Goal: Task Accomplishment & Management: Manage account settings

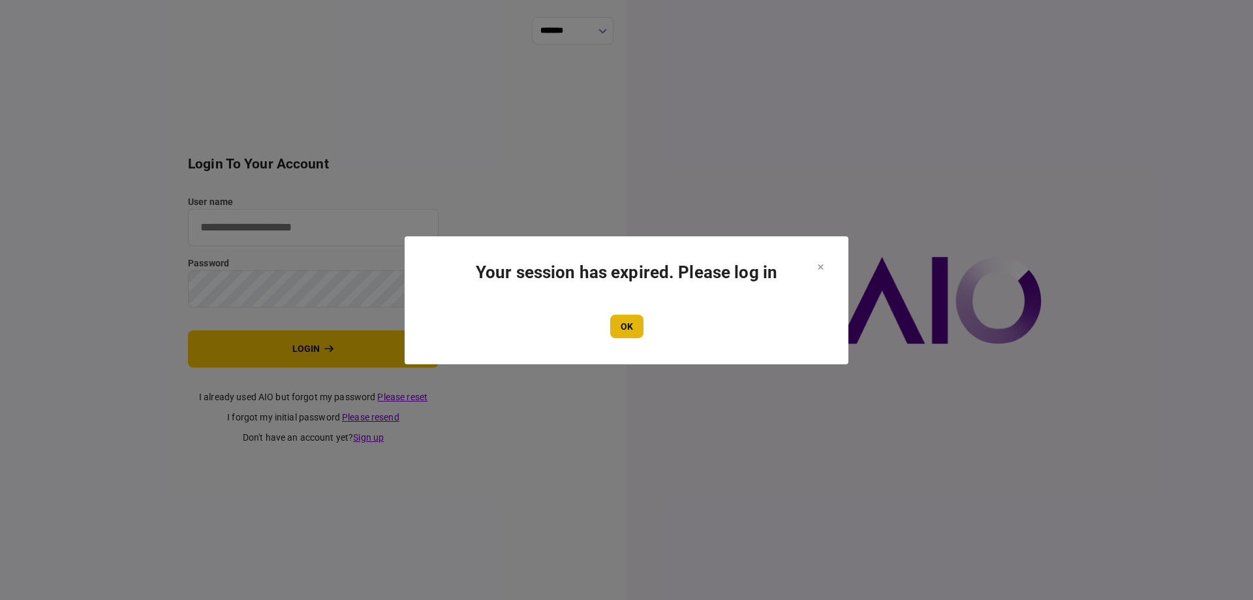
type input "*******"
click at [632, 336] on button "OK" at bounding box center [626, 326] width 33 height 23
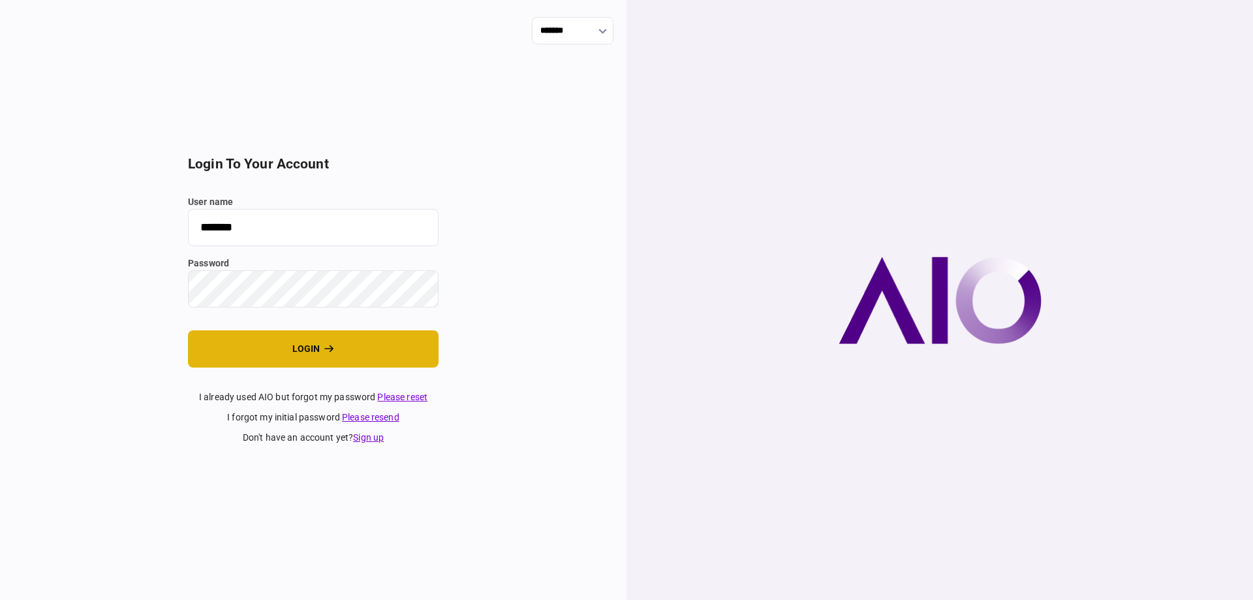
click at [315, 354] on button "login" at bounding box center [313, 348] width 251 height 37
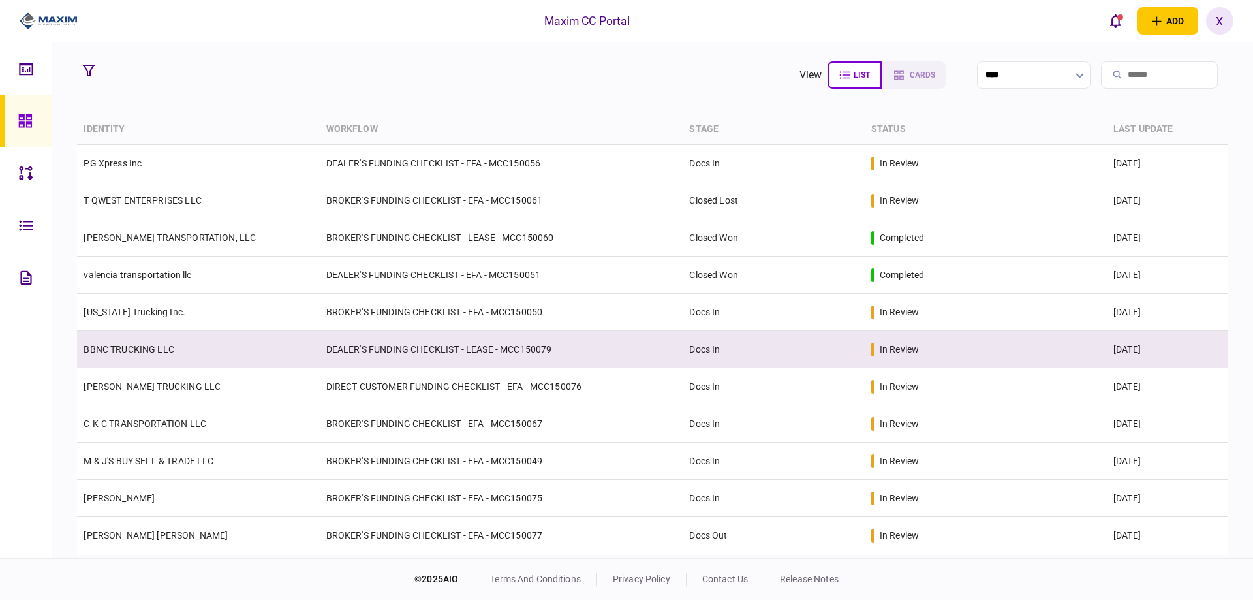
click at [114, 350] on link "BBNC TRUCKING LLC" at bounding box center [129, 349] width 91 height 10
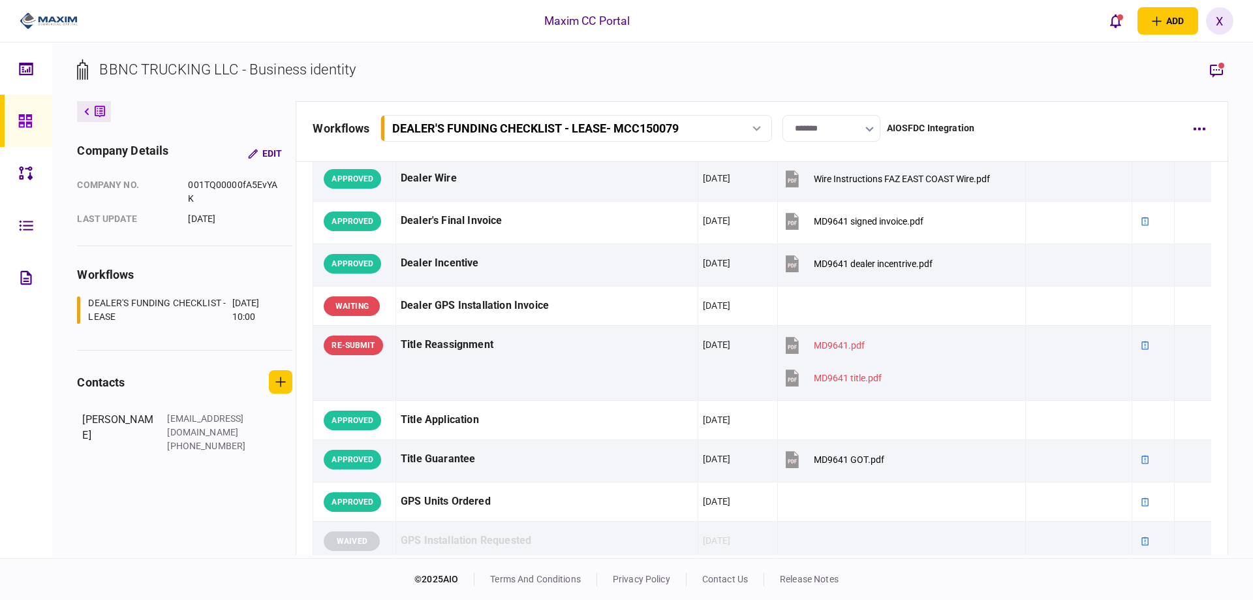
scroll to position [979, 0]
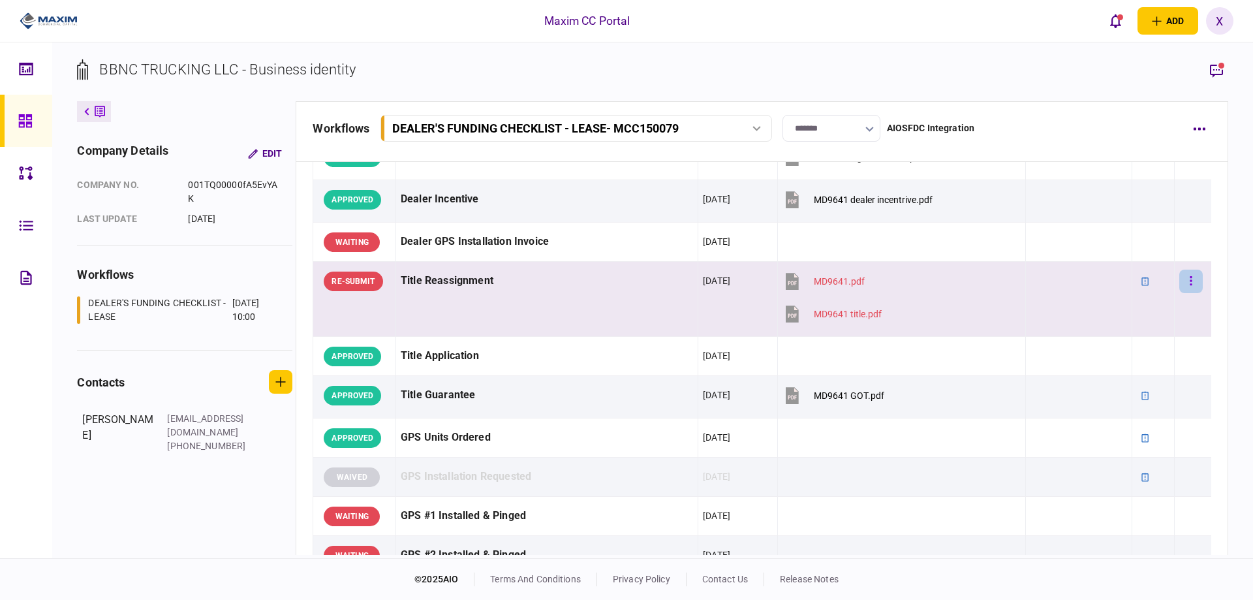
click at [1188, 279] on button "button" at bounding box center [1190, 281] width 23 height 23
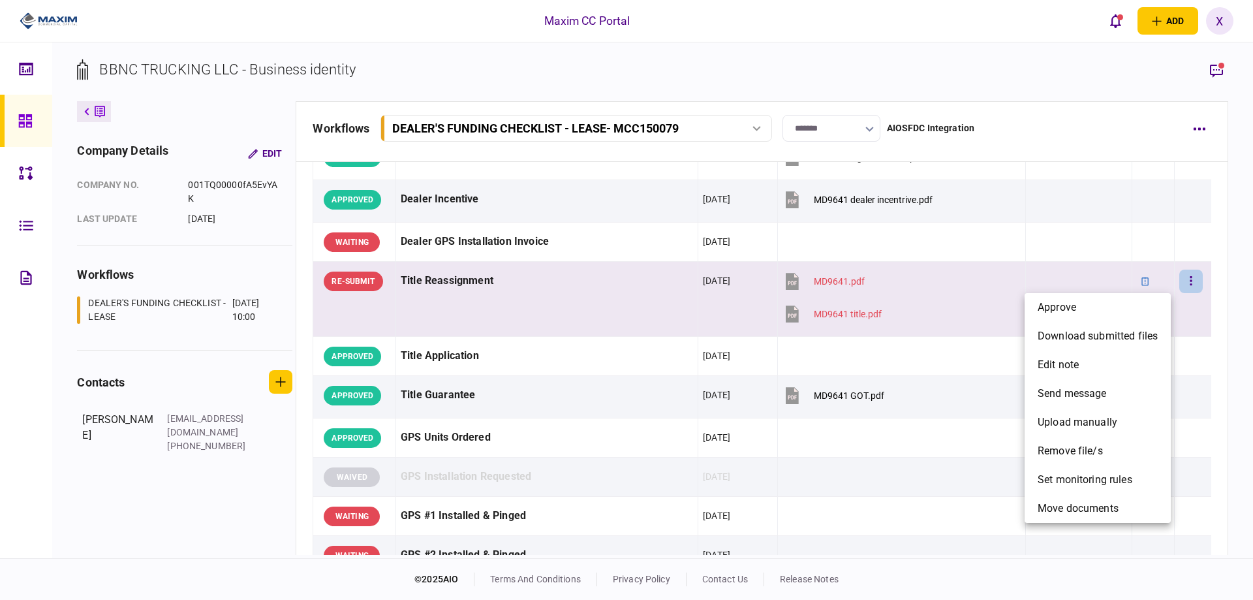
click at [1139, 278] on div at bounding box center [626, 300] width 1253 height 600
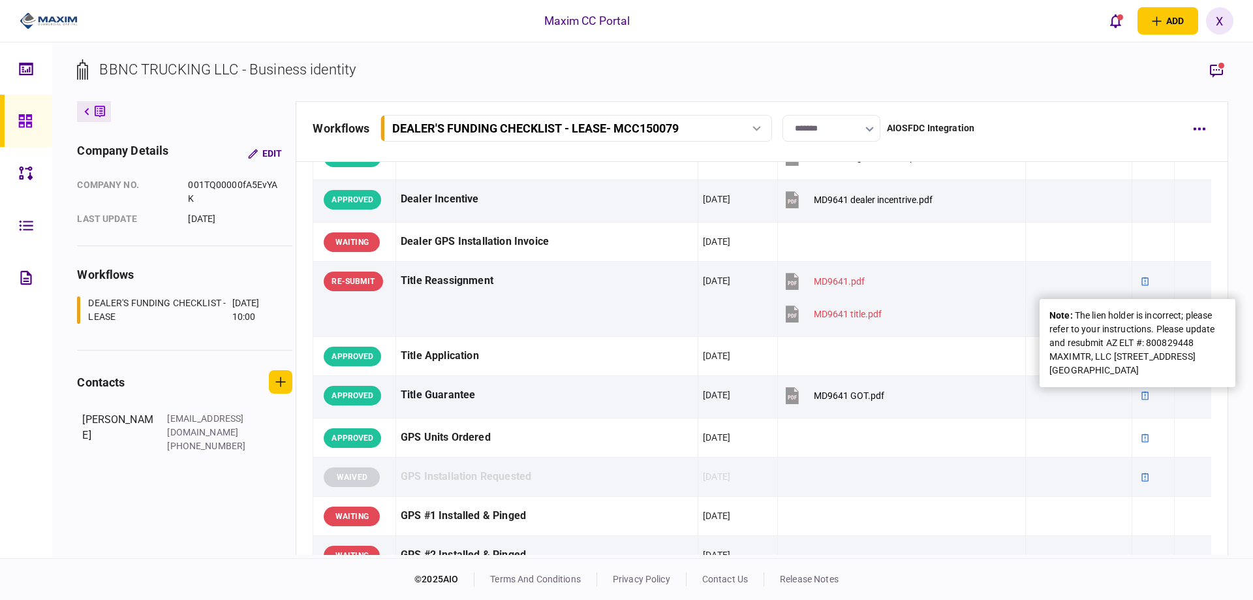
click at [1141, 278] on icon at bounding box center [1145, 281] width 9 height 9
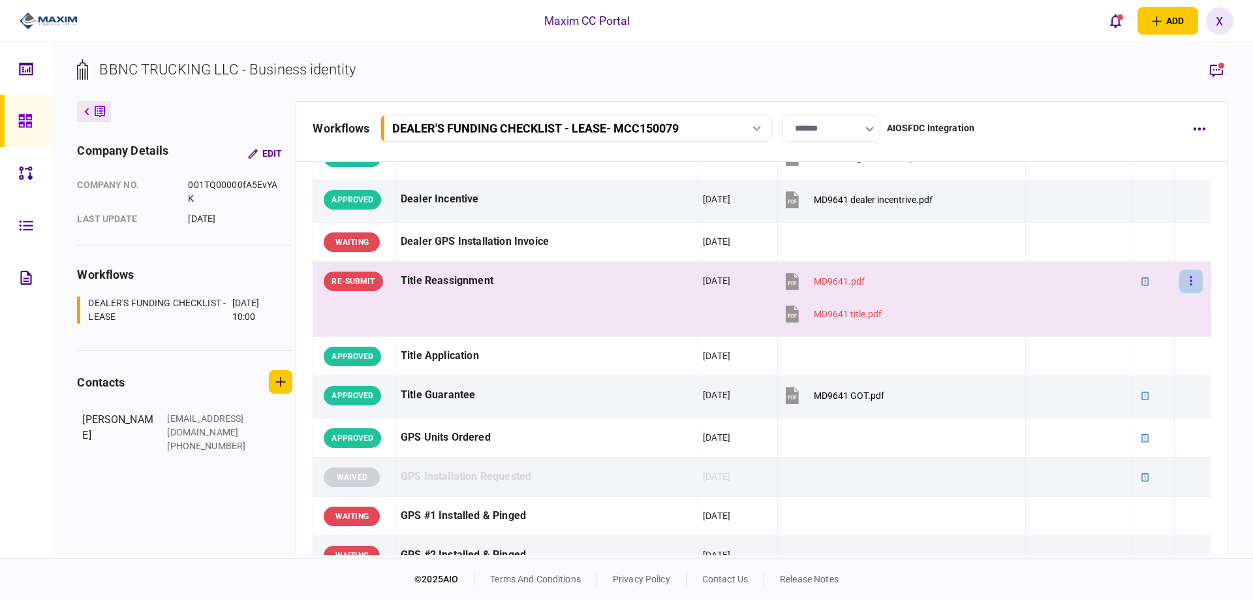
click at [1194, 279] on button "button" at bounding box center [1190, 281] width 23 height 23
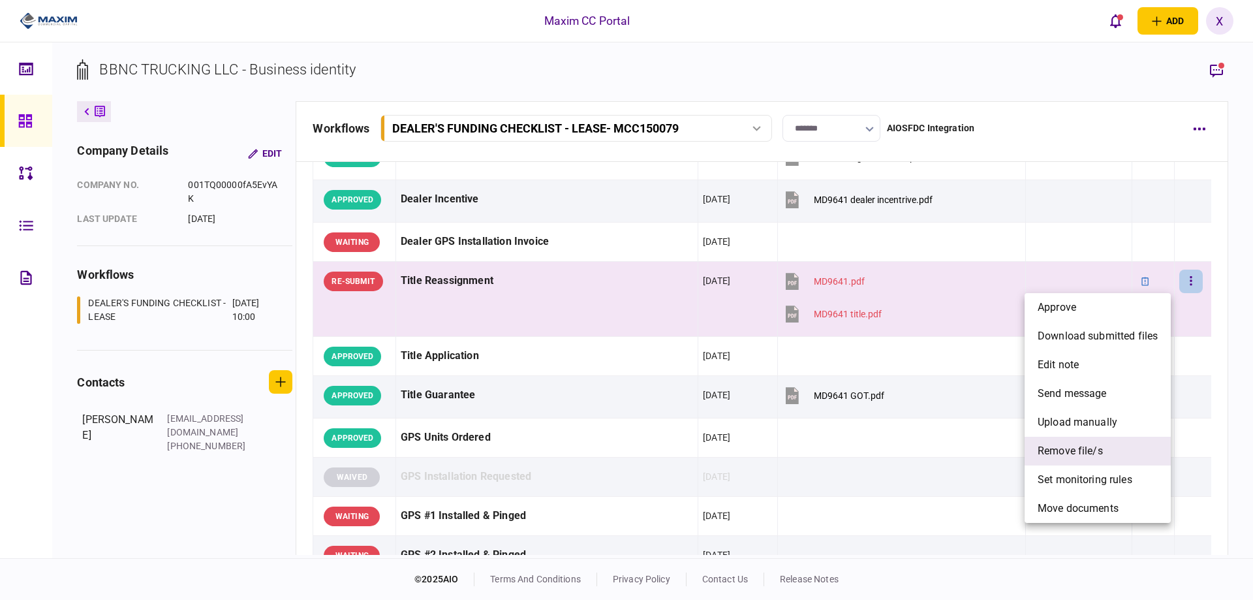
click at [1100, 450] on span "remove file/s" at bounding box center [1070, 451] width 65 height 16
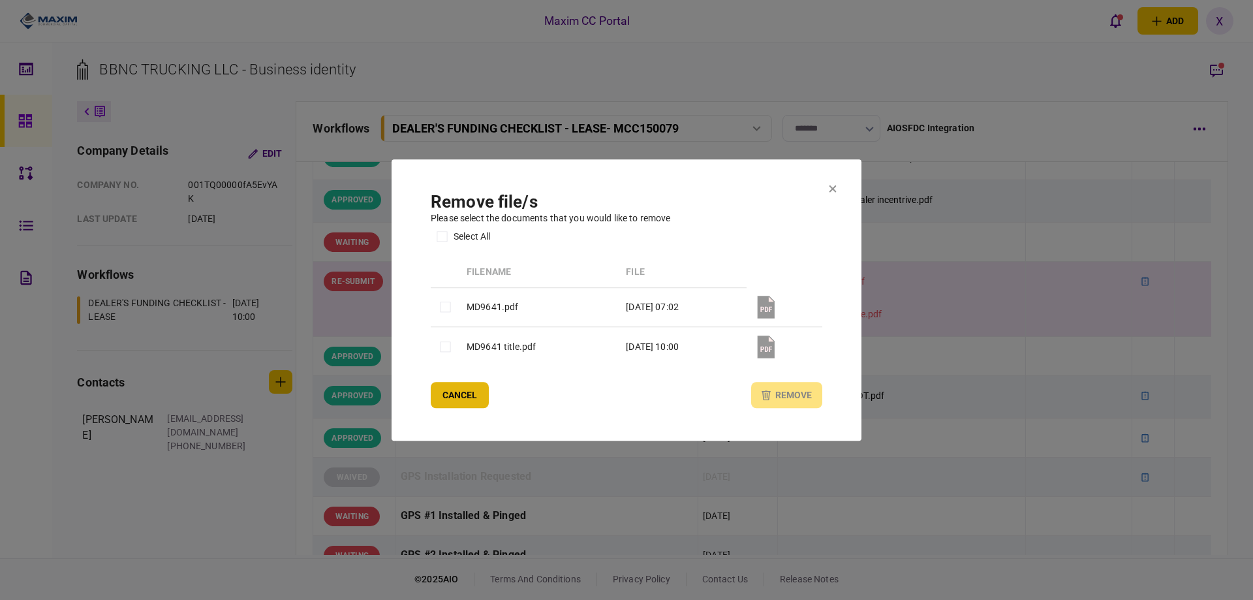
click at [456, 400] on button "Cancel" at bounding box center [460, 395] width 58 height 26
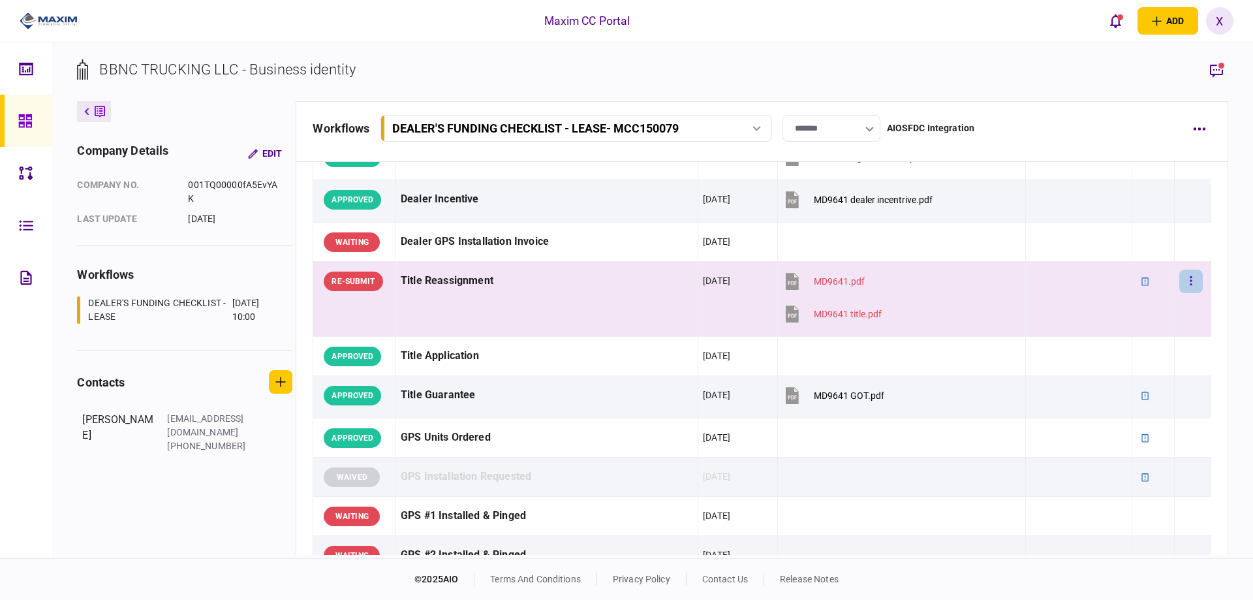
click at [1189, 278] on button "button" at bounding box center [1190, 281] width 23 height 23
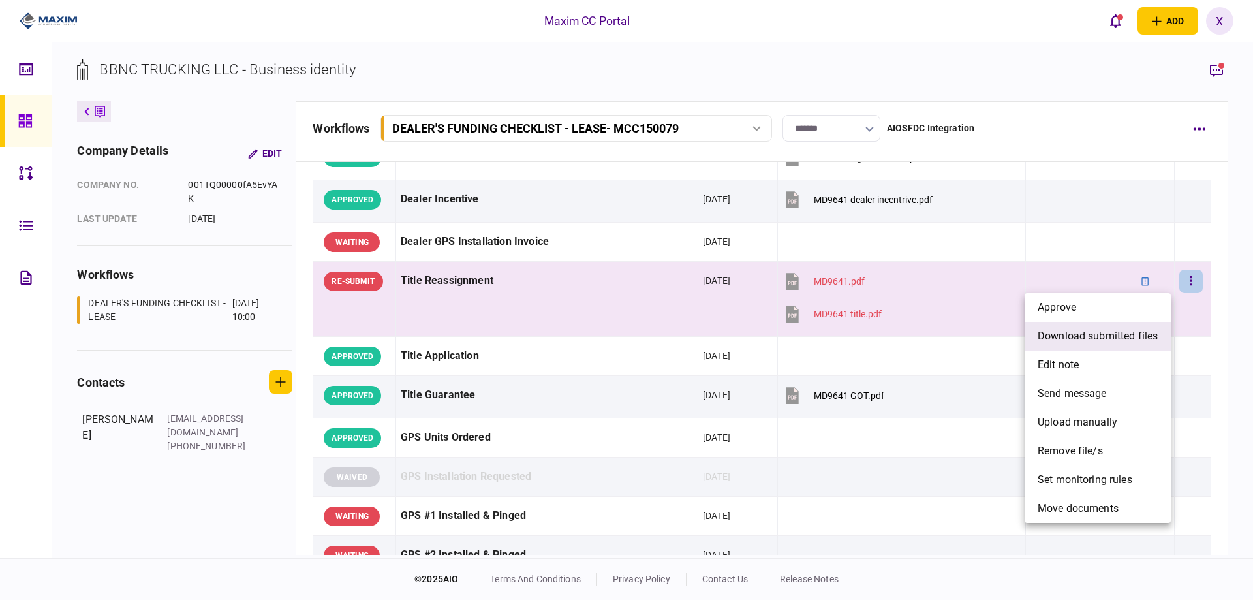
click at [1084, 338] on span "download submitted files" at bounding box center [1098, 336] width 120 height 16
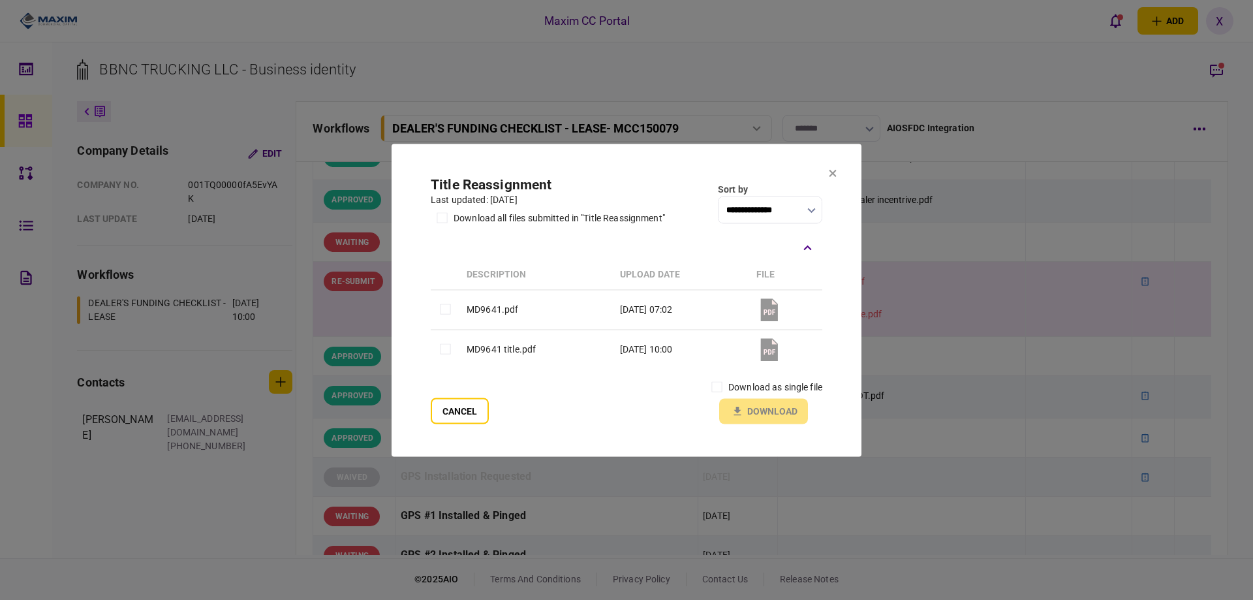
click at [841, 174] on section "**********" at bounding box center [627, 300] width 470 height 313
click at [835, 173] on section "**********" at bounding box center [627, 300] width 470 height 313
click at [830, 170] on icon at bounding box center [833, 173] width 7 height 7
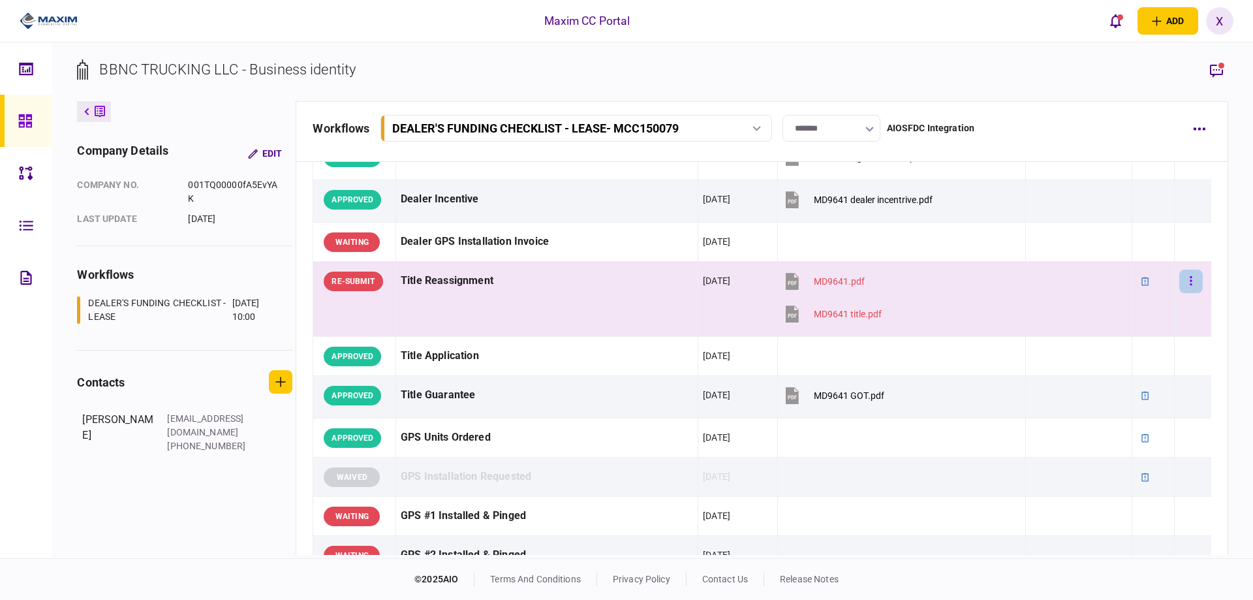
click at [1179, 283] on button "button" at bounding box center [1190, 281] width 23 height 23
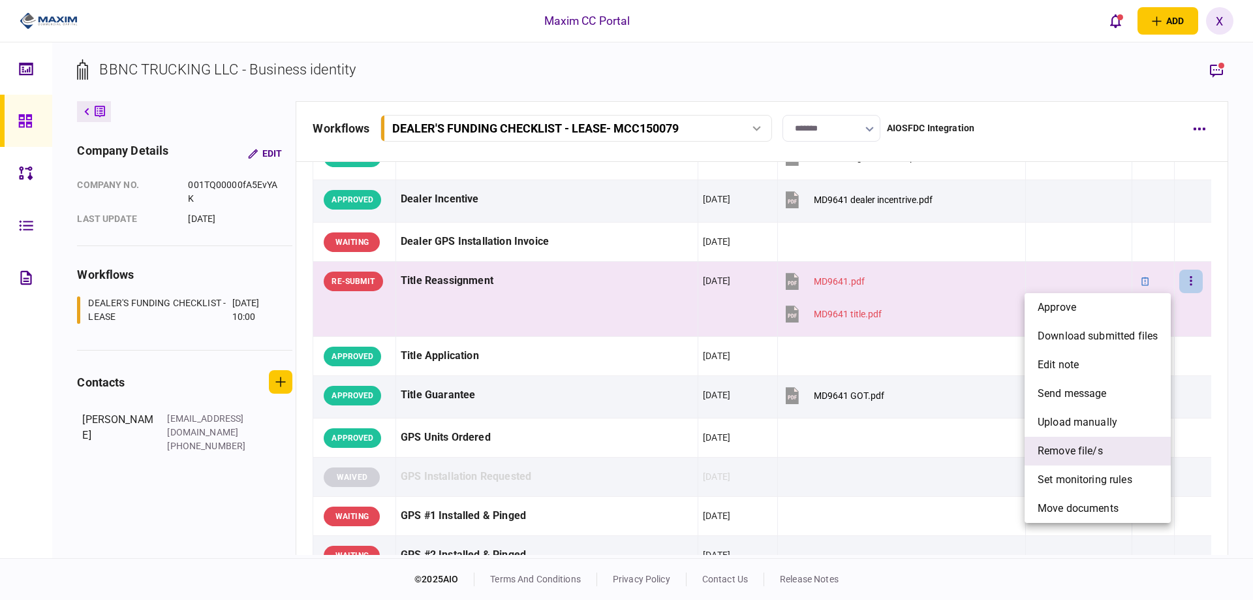
click at [1121, 446] on li "remove file/s" at bounding box center [1098, 451] width 146 height 29
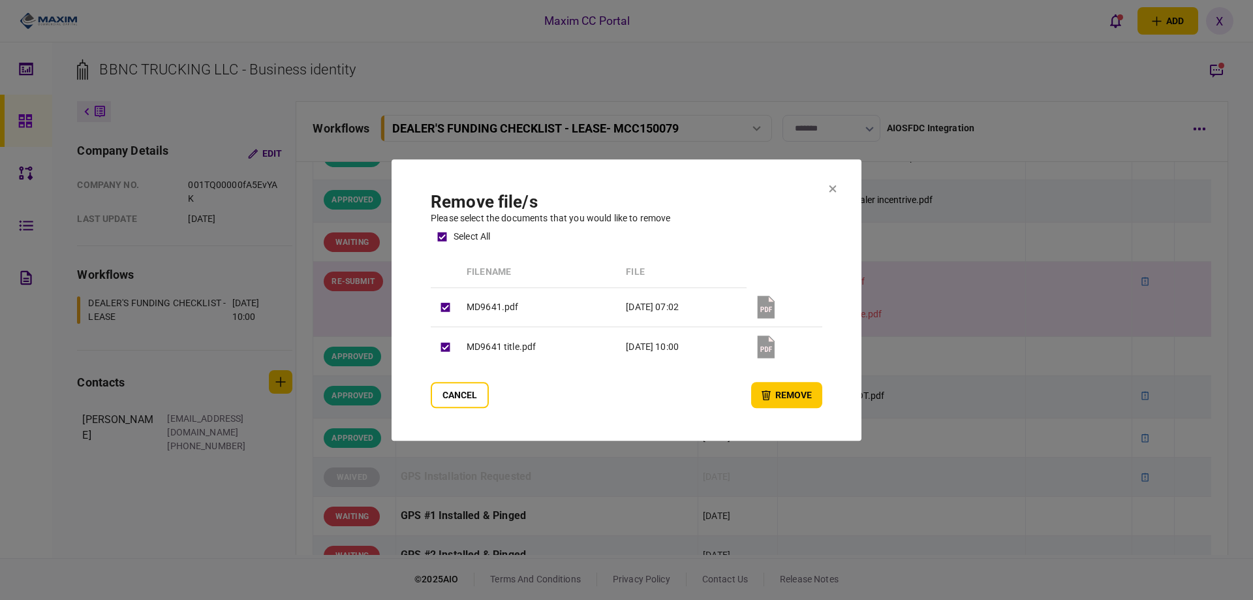
click at [779, 409] on section "remove file/s Please select the documents that you would like to remove select …" at bounding box center [627, 300] width 470 height 282
click at [766, 382] on button "remove" at bounding box center [786, 395] width 71 height 26
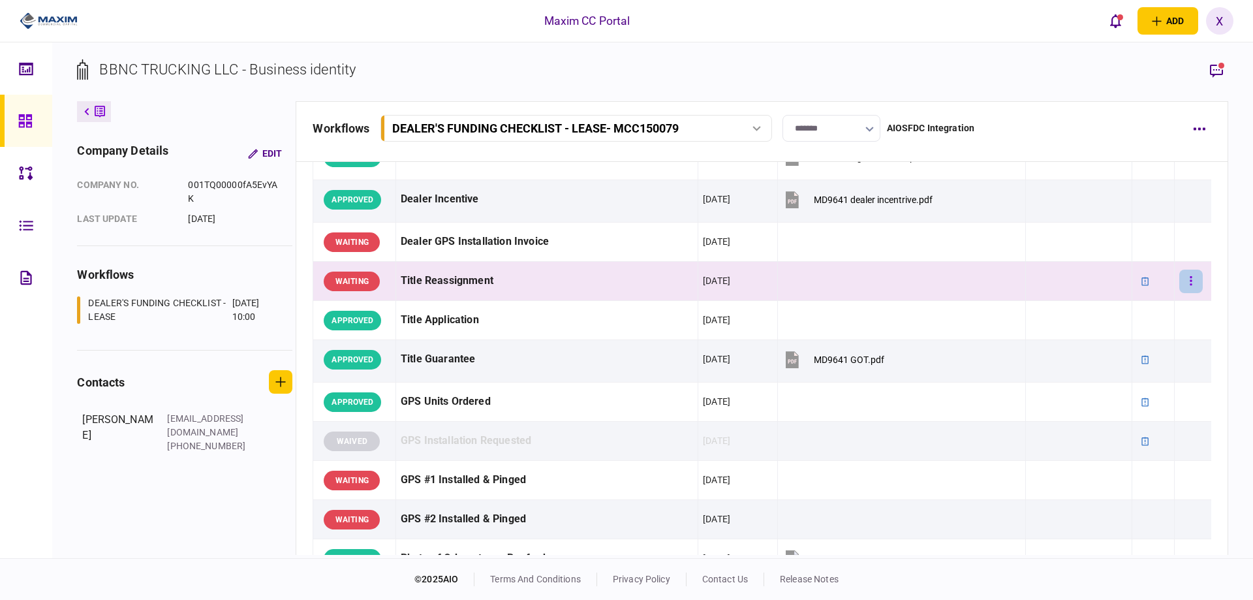
click at [1191, 272] on button "button" at bounding box center [1190, 281] width 23 height 23
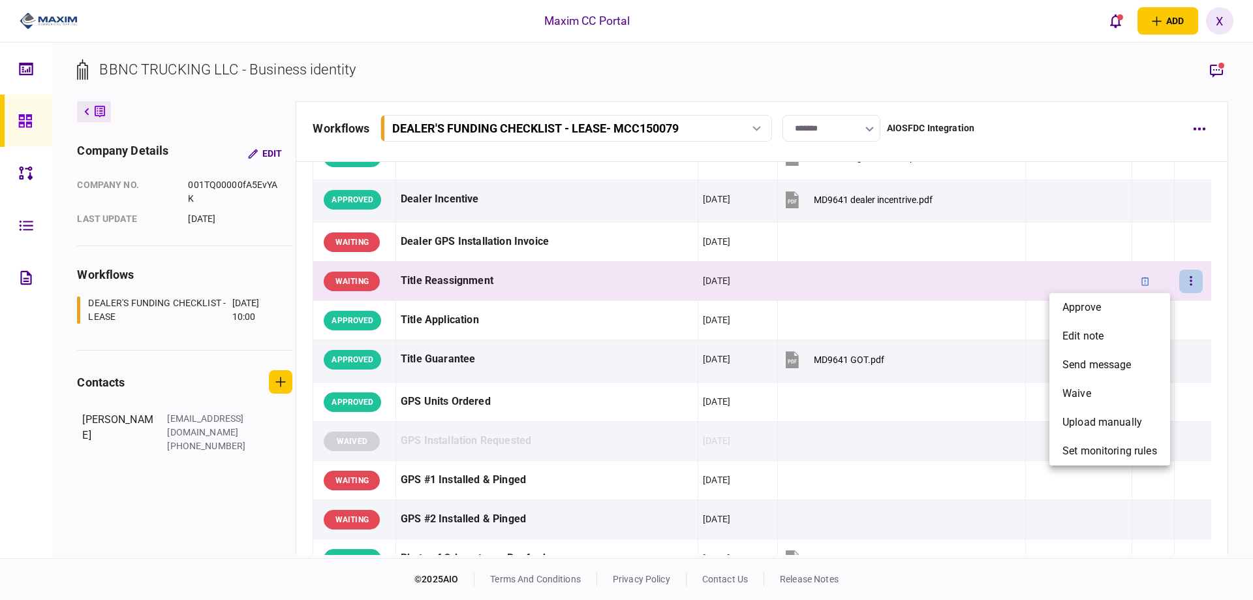
drag, startPoint x: 1114, startPoint y: 283, endPoint x: 1127, endPoint y: 283, distance: 13.7
click at [1125, 283] on div at bounding box center [626, 300] width 1253 height 600
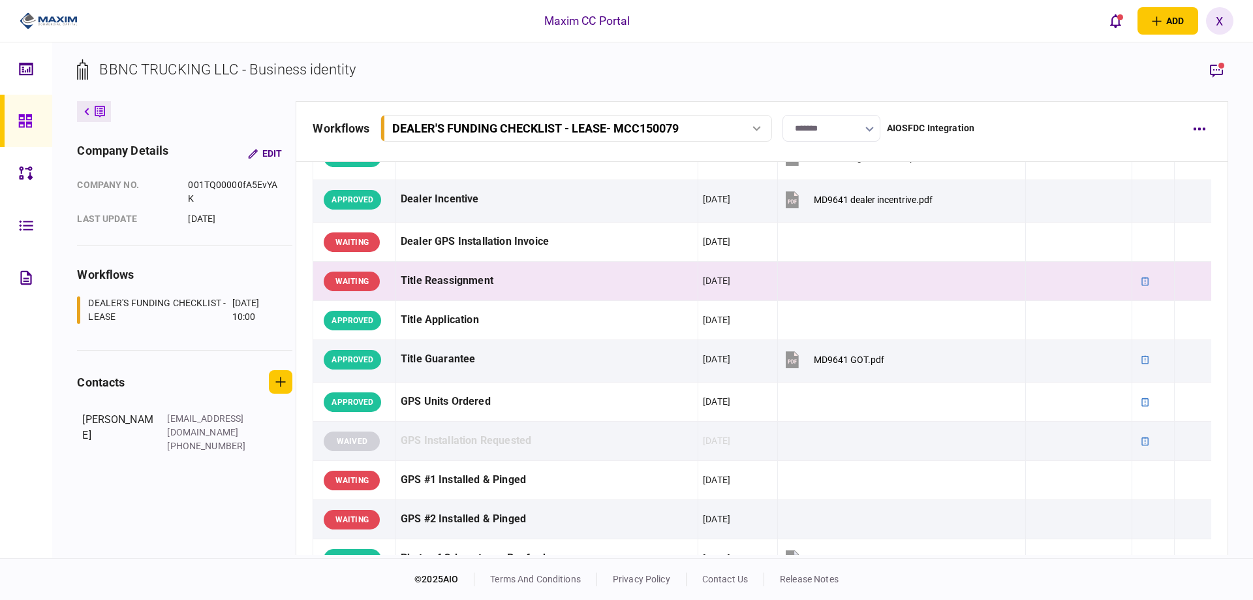
click at [1129, 283] on div "approve edit note send message waive upload manually set monitoring rules" at bounding box center [626, 300] width 1253 height 600
click at [1141, 283] on icon at bounding box center [1145, 281] width 9 height 9
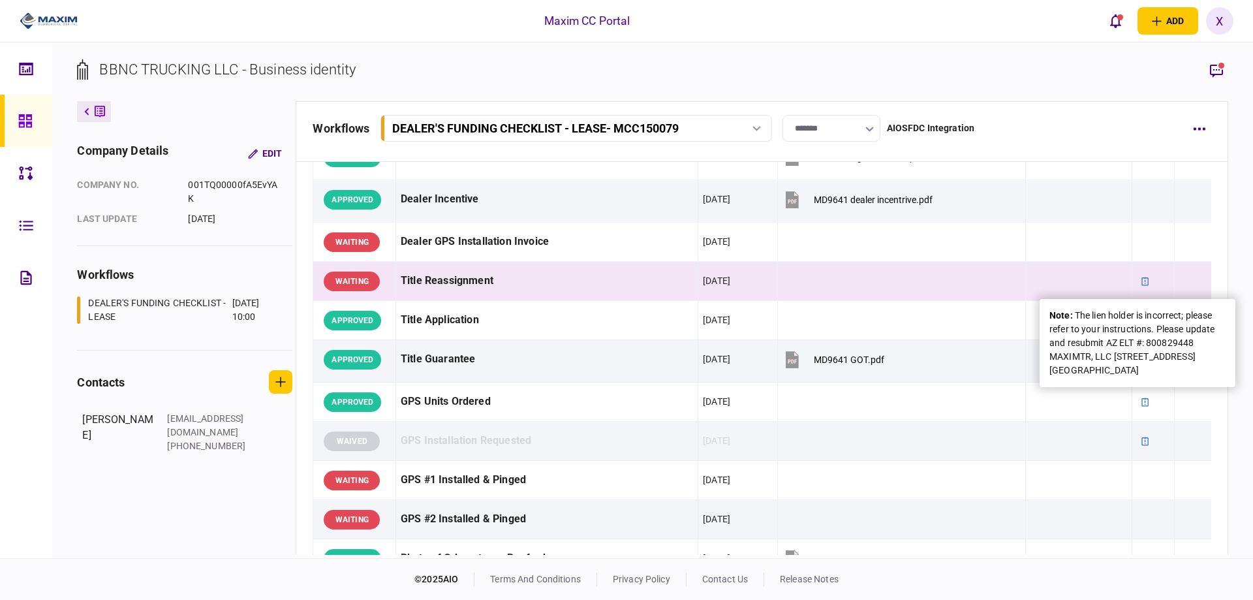
drag, startPoint x: 1069, startPoint y: 316, endPoint x: 1191, endPoint y: 366, distance: 132.6
click at [1191, 366] on div "note : The lien holder is incorrect; please refer to your instructions. Please …" at bounding box center [1138, 343] width 176 height 69
drag, startPoint x: 1202, startPoint y: 373, endPoint x: 1075, endPoint y: 317, distance: 139.1
click at [1075, 317] on div "note : The lien holder is incorrect; please refer to your instructions. Please …" at bounding box center [1138, 343] width 176 height 69
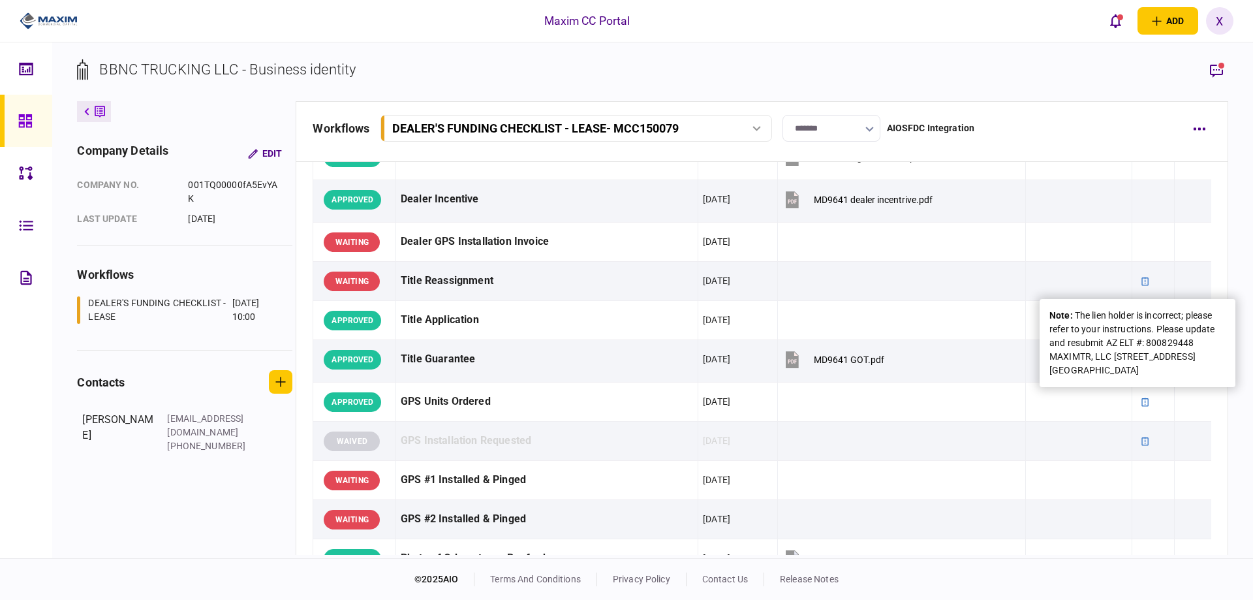
copy div "The lien holder is incorrect; please refer to your instructions. Please update …"
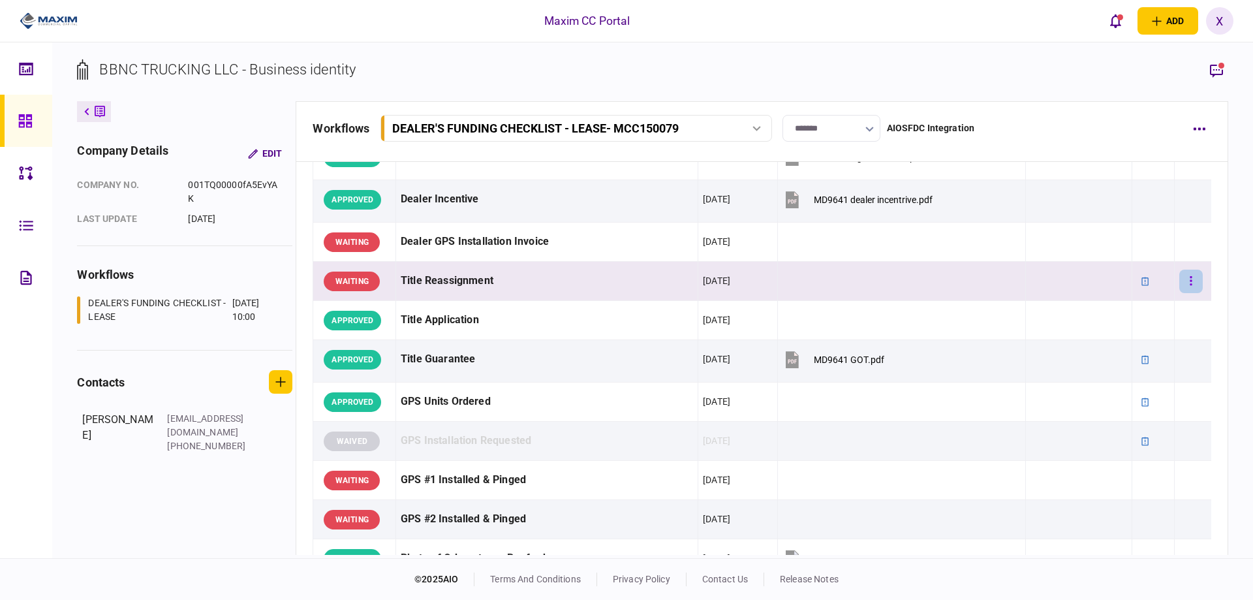
click at [1191, 280] on icon "button" at bounding box center [1192, 280] width 2 height 9
click at [1136, 280] on div at bounding box center [626, 300] width 1253 height 600
click at [1190, 286] on icon "button" at bounding box center [1191, 281] width 3 height 12
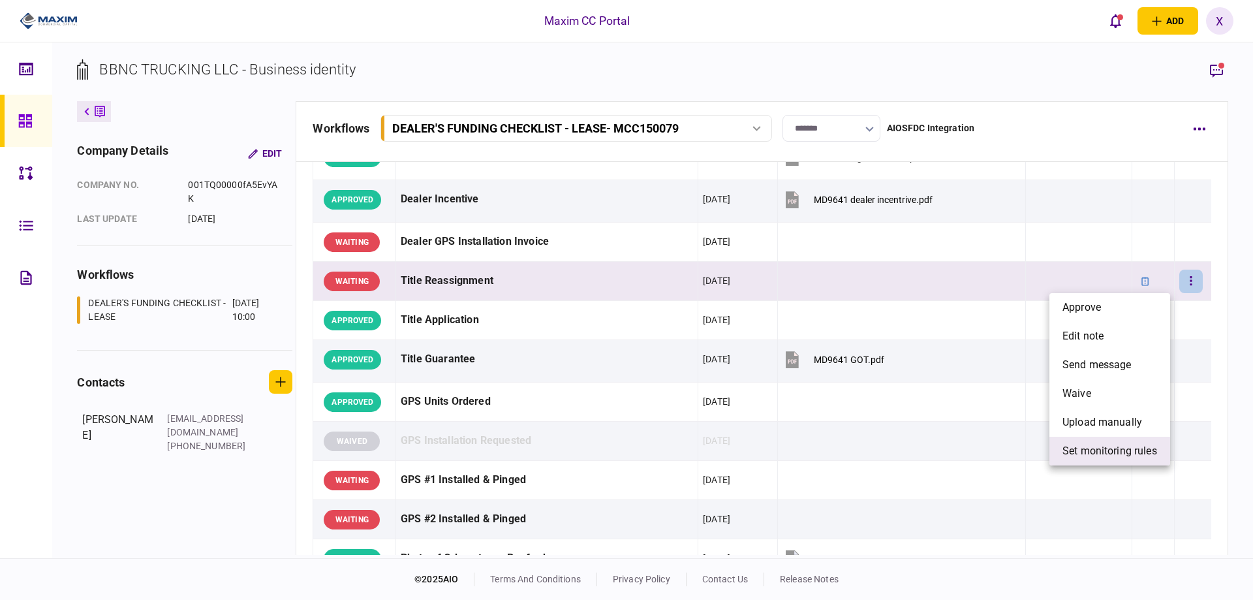
click at [1157, 450] on span "set monitoring rules" at bounding box center [1110, 451] width 95 height 16
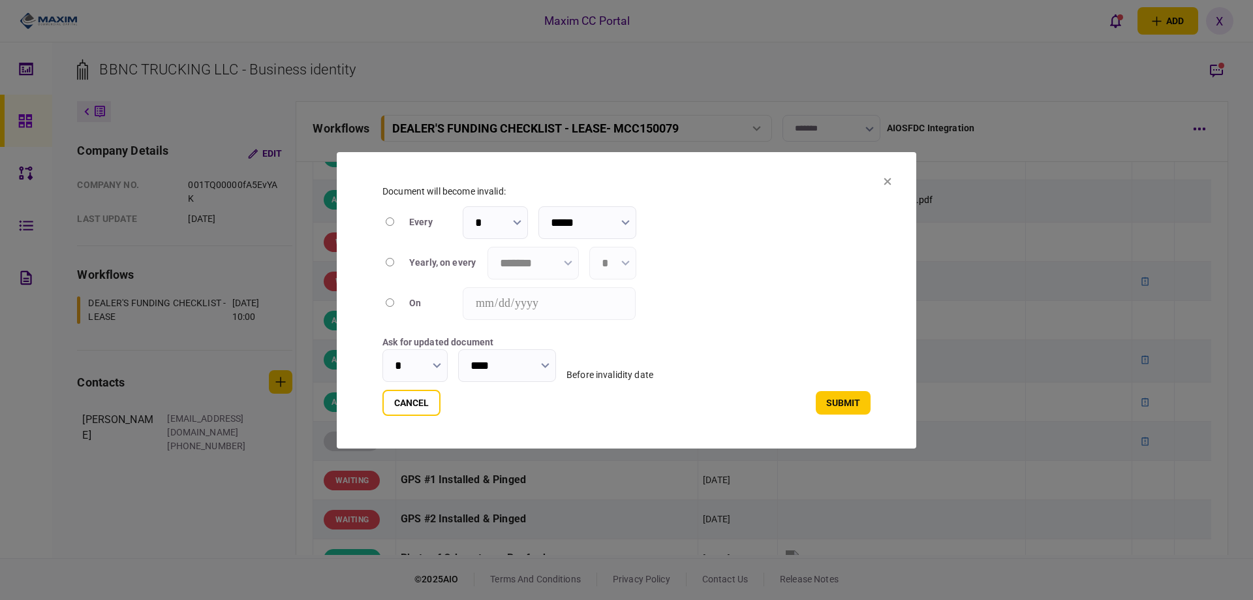
click at [886, 181] on icon at bounding box center [888, 182] width 8 height 8
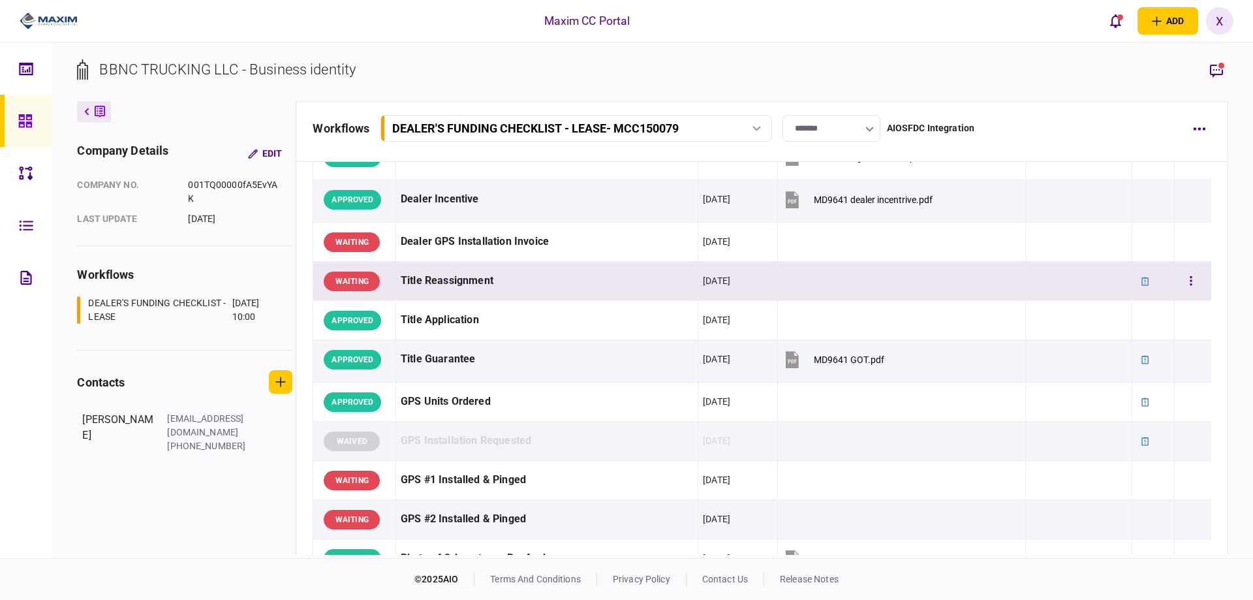
click at [366, 282] on div "WAITING" at bounding box center [352, 282] width 56 height 20
click at [1185, 273] on button "button" at bounding box center [1190, 281] width 23 height 23
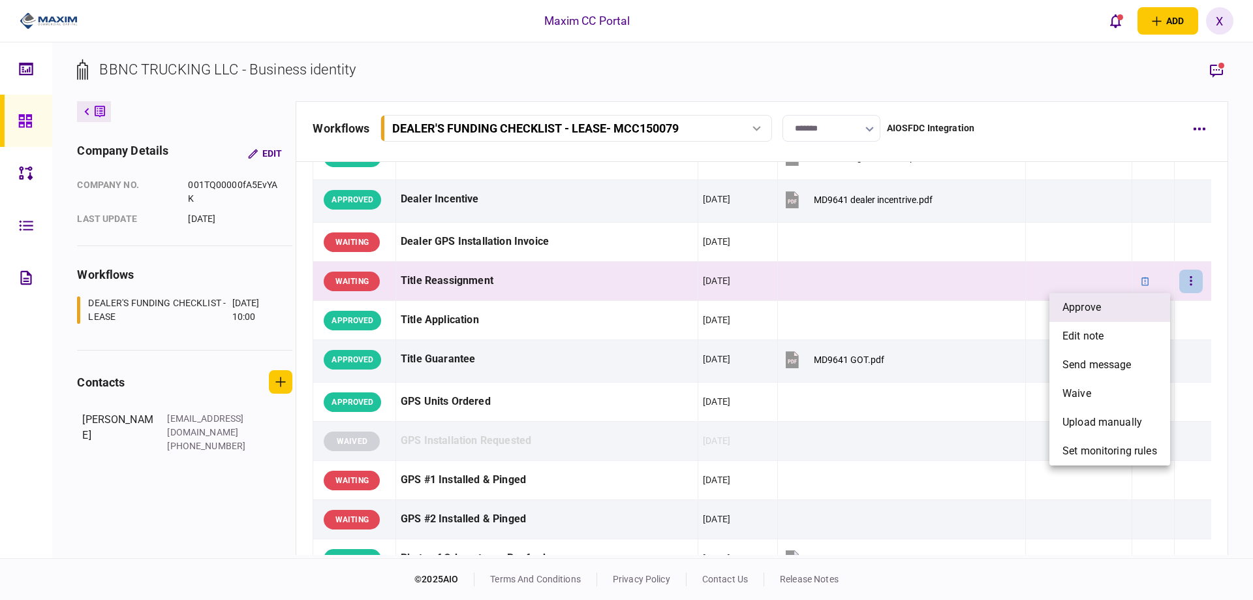
click at [1144, 305] on li "approve" at bounding box center [1110, 307] width 121 height 29
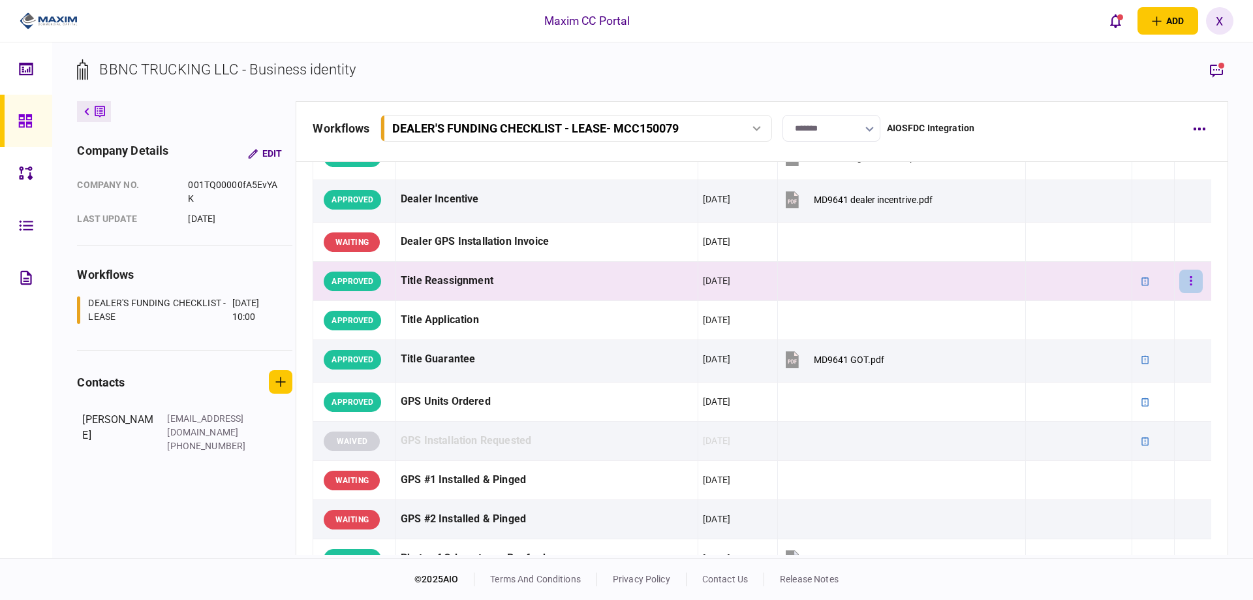
click at [1184, 280] on button "button" at bounding box center [1190, 281] width 23 height 23
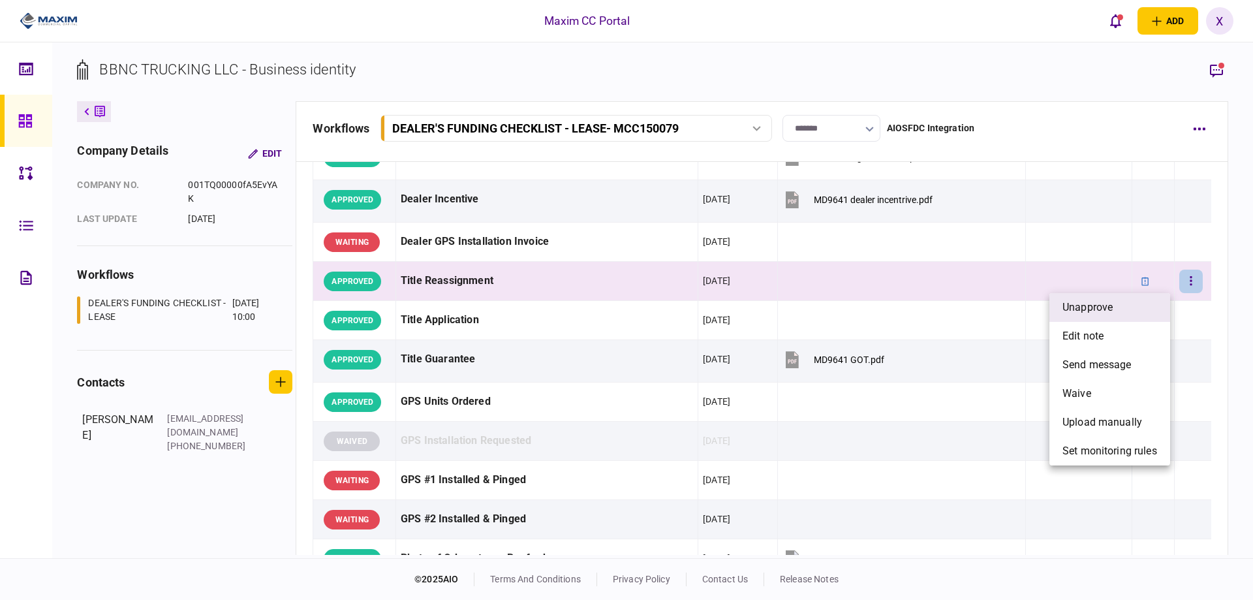
click at [1166, 313] on li "unapprove" at bounding box center [1110, 307] width 121 height 29
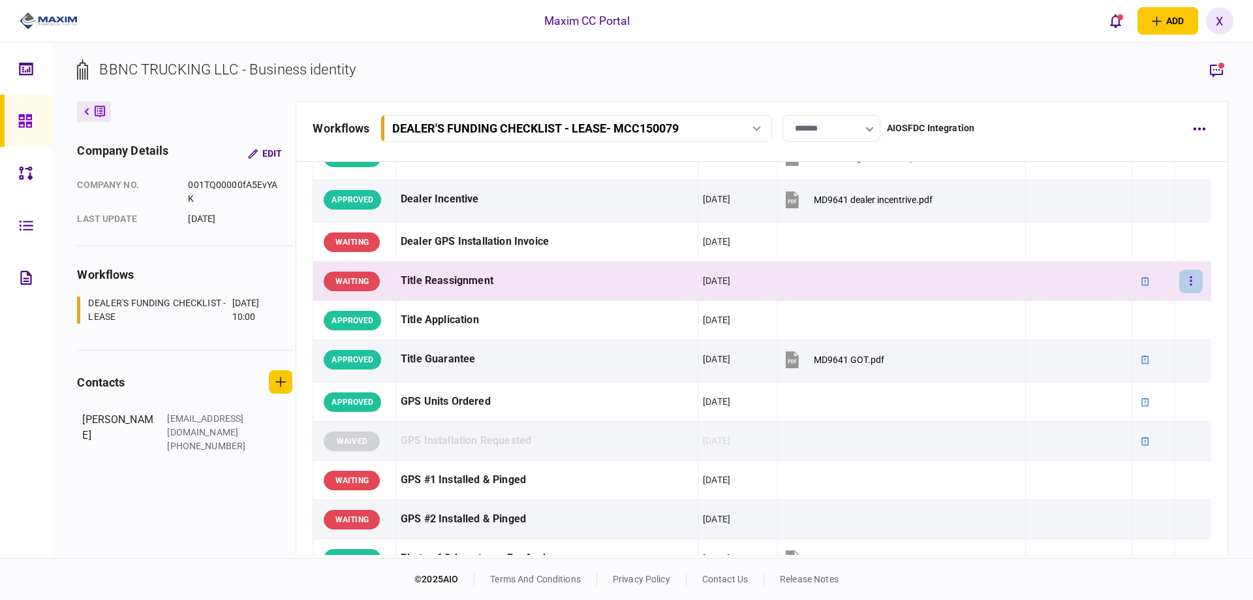
click at [1189, 279] on button "button" at bounding box center [1190, 281] width 23 height 23
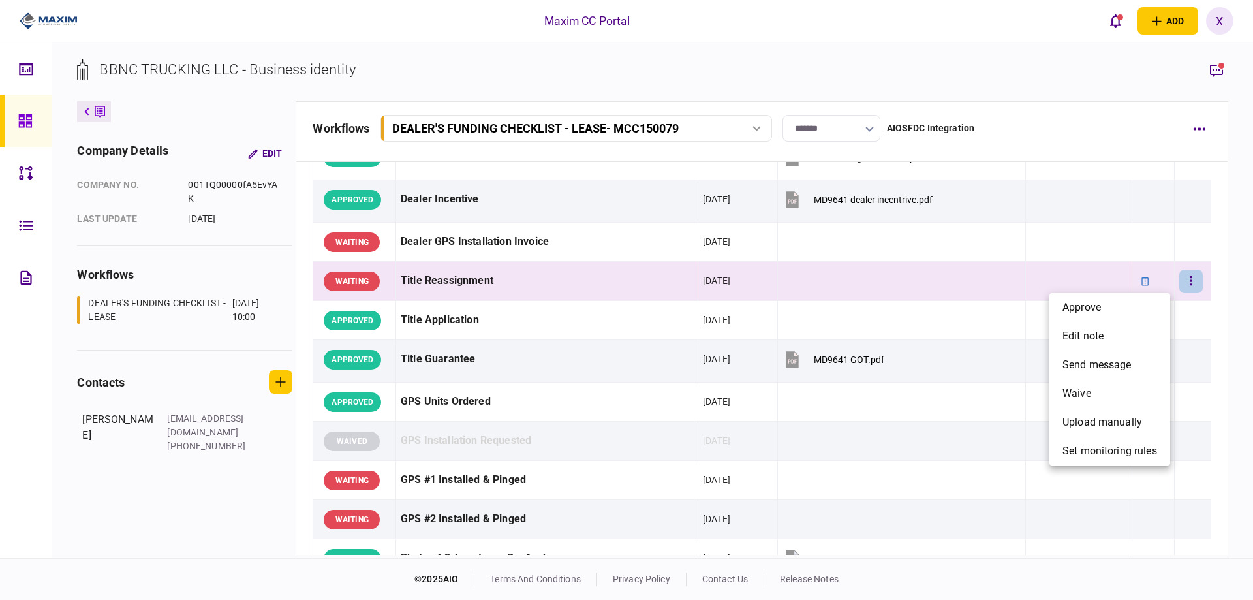
click at [1181, 282] on div at bounding box center [626, 300] width 1253 height 600
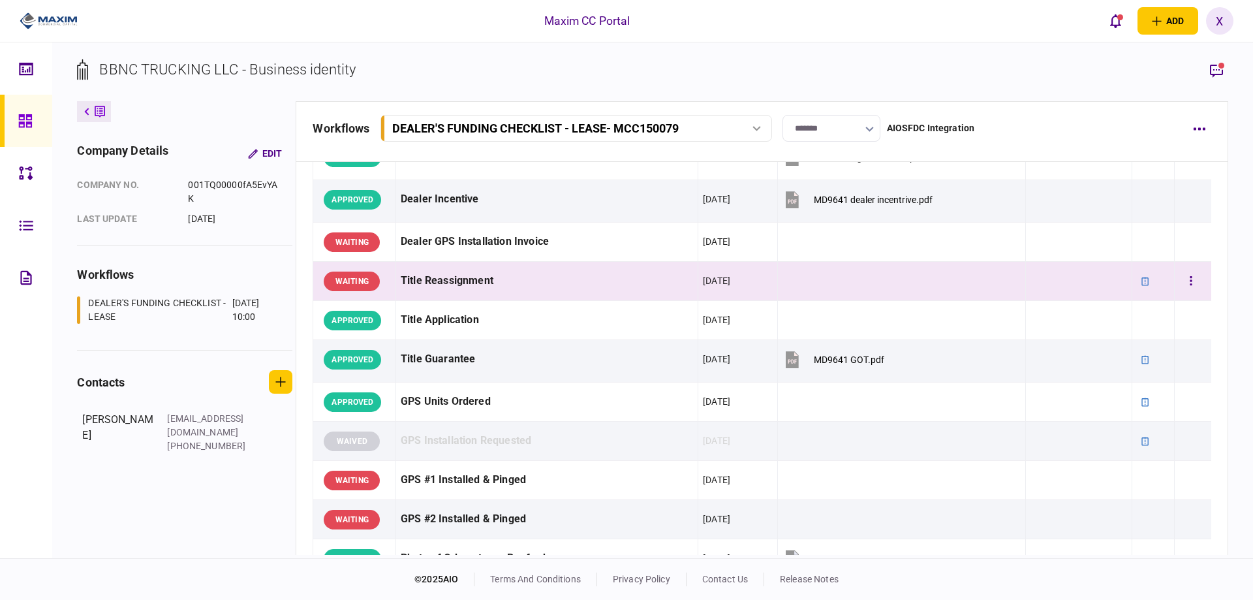
click at [353, 285] on div "WAITING" at bounding box center [352, 282] width 56 height 20
click at [1188, 275] on button "button" at bounding box center [1190, 281] width 23 height 23
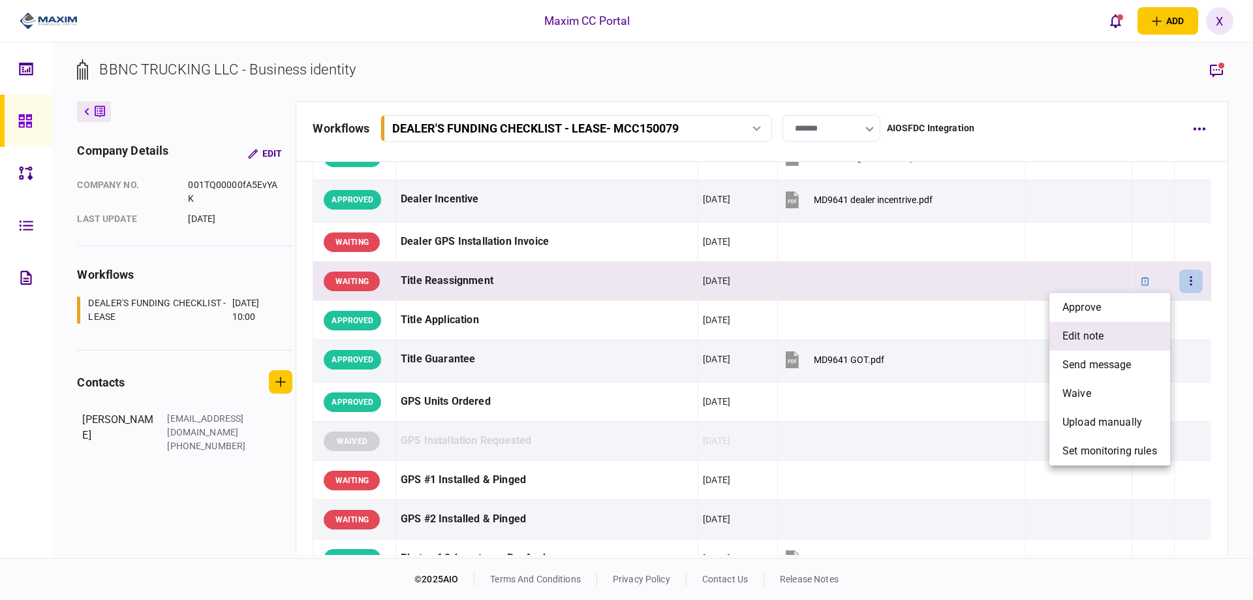
click at [1146, 326] on li "edit note" at bounding box center [1110, 336] width 121 height 29
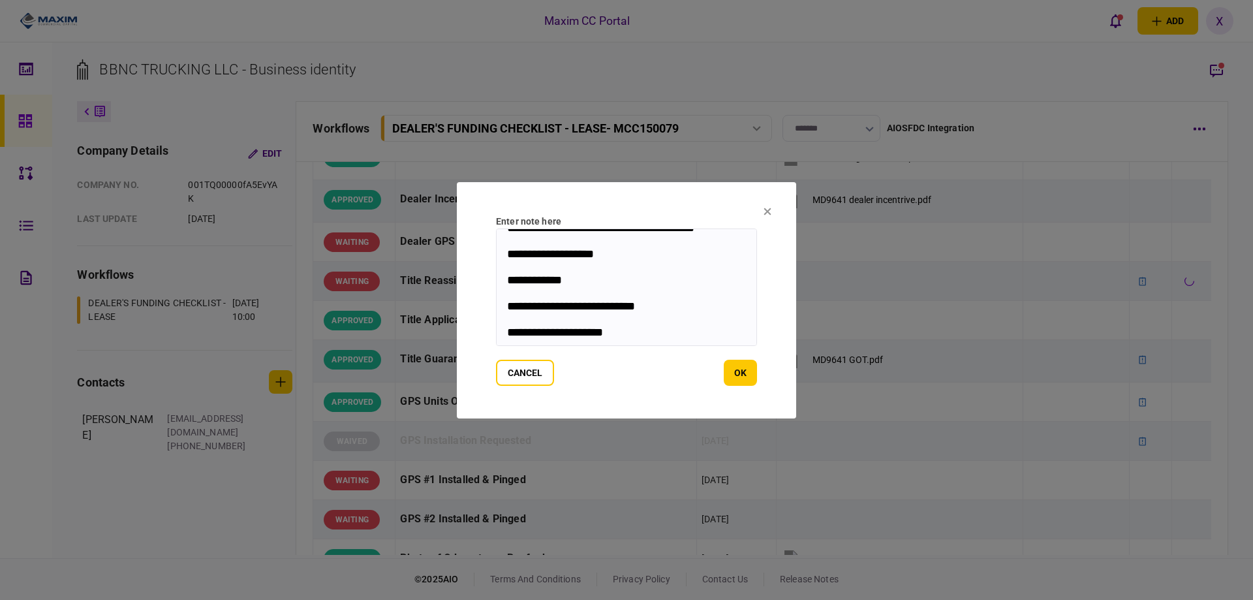
scroll to position [55, 0]
click at [742, 380] on button "ok" at bounding box center [740, 373] width 33 height 26
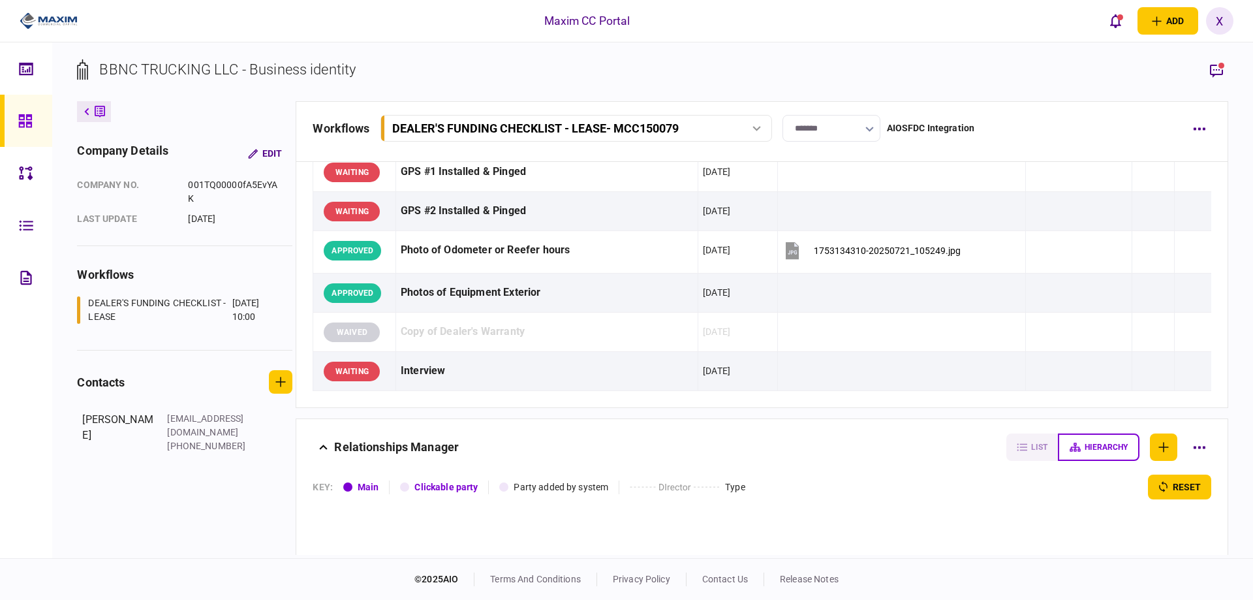
scroll to position [979, 0]
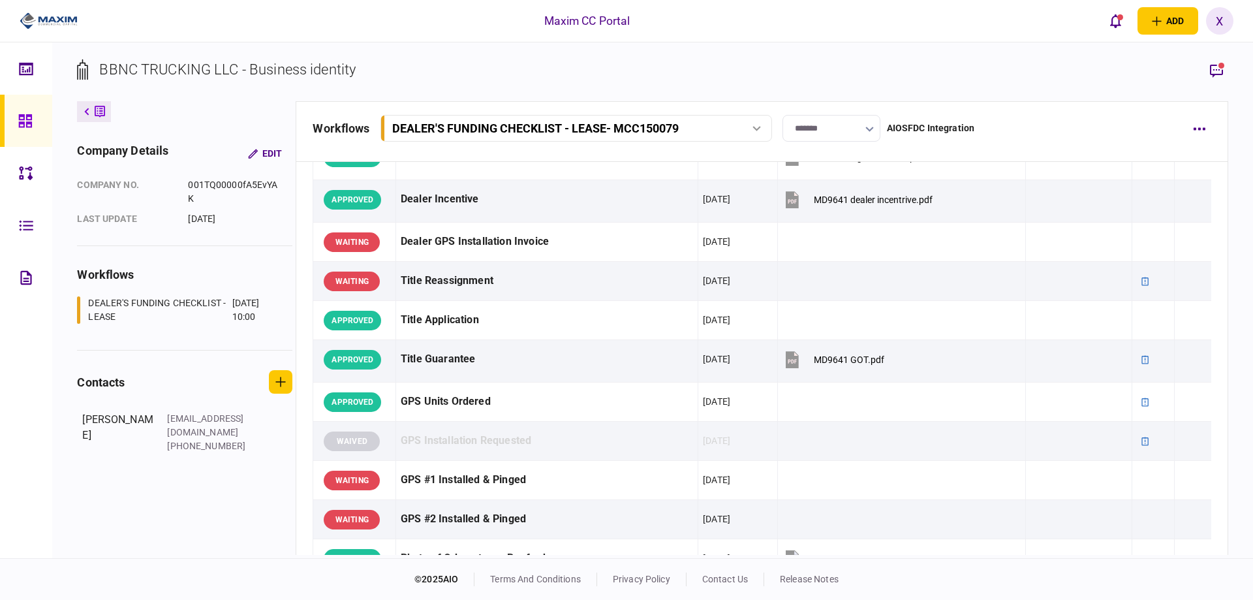
click at [37, 116] on div at bounding box center [28, 121] width 21 height 52
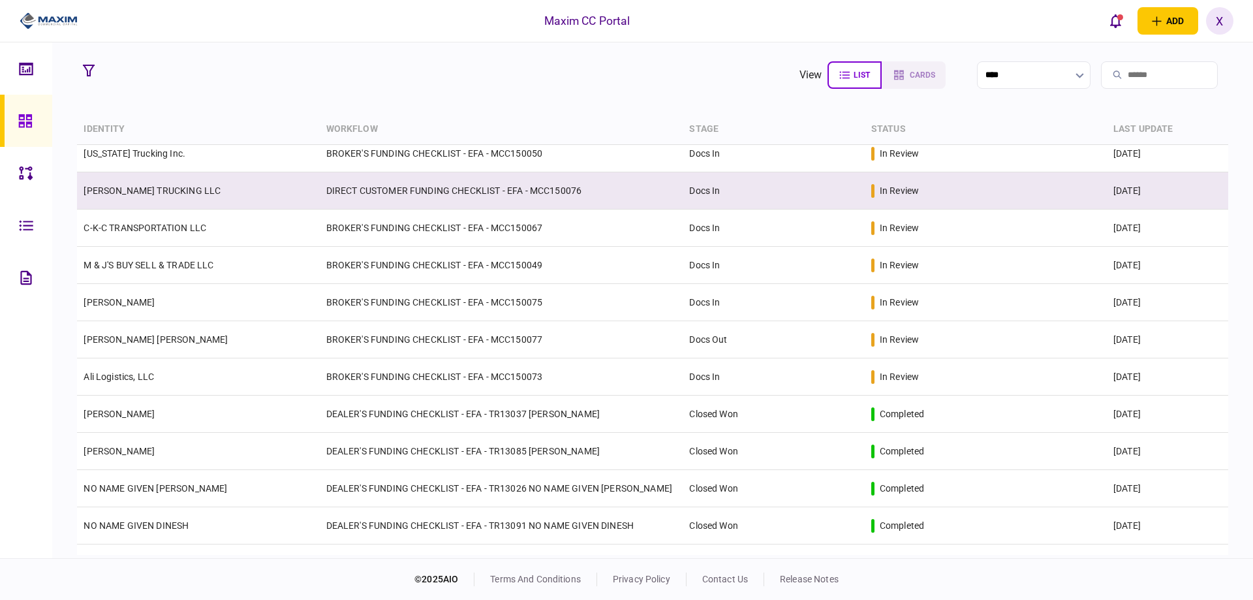
scroll to position [261, 0]
